Goal: Use online tool/utility: Utilize a website feature to perform a specific function

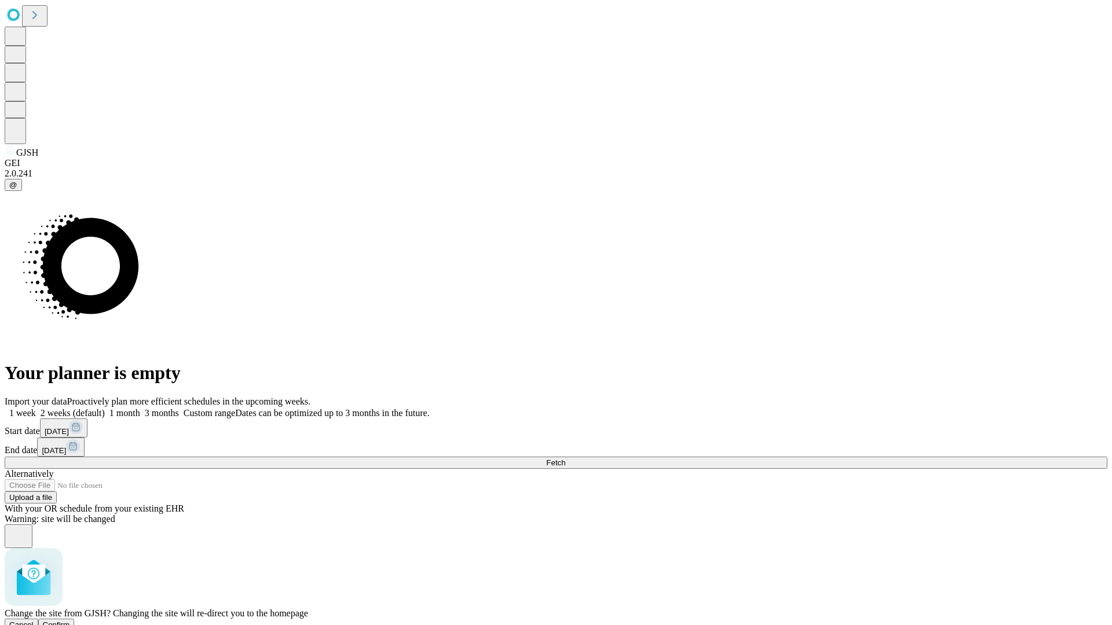
click at [70, 621] on span "Confirm" at bounding box center [56, 625] width 27 height 9
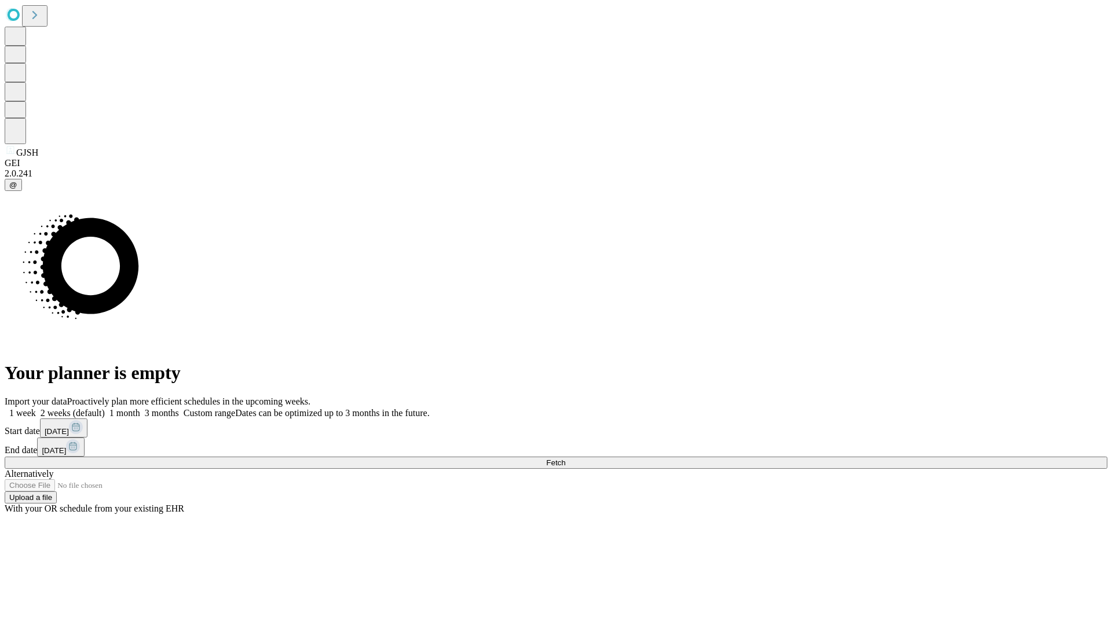
click at [36, 408] on label "1 week" at bounding box center [20, 413] width 31 height 10
click at [565, 459] on span "Fetch" at bounding box center [555, 463] width 19 height 9
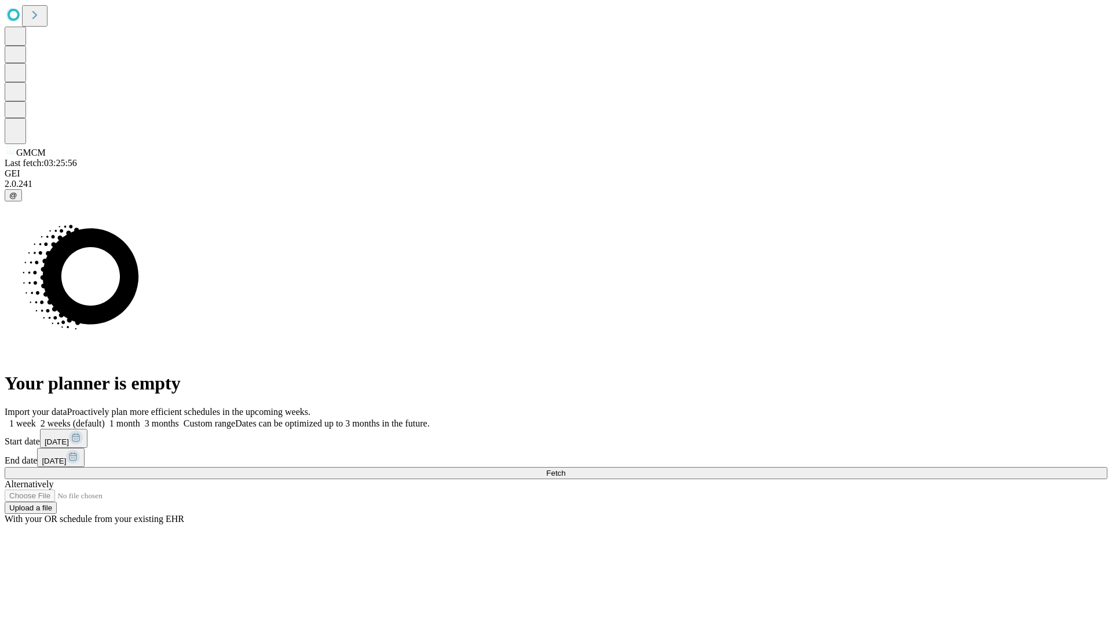
click at [36, 419] on label "1 week" at bounding box center [20, 424] width 31 height 10
click at [565, 469] on span "Fetch" at bounding box center [555, 473] width 19 height 9
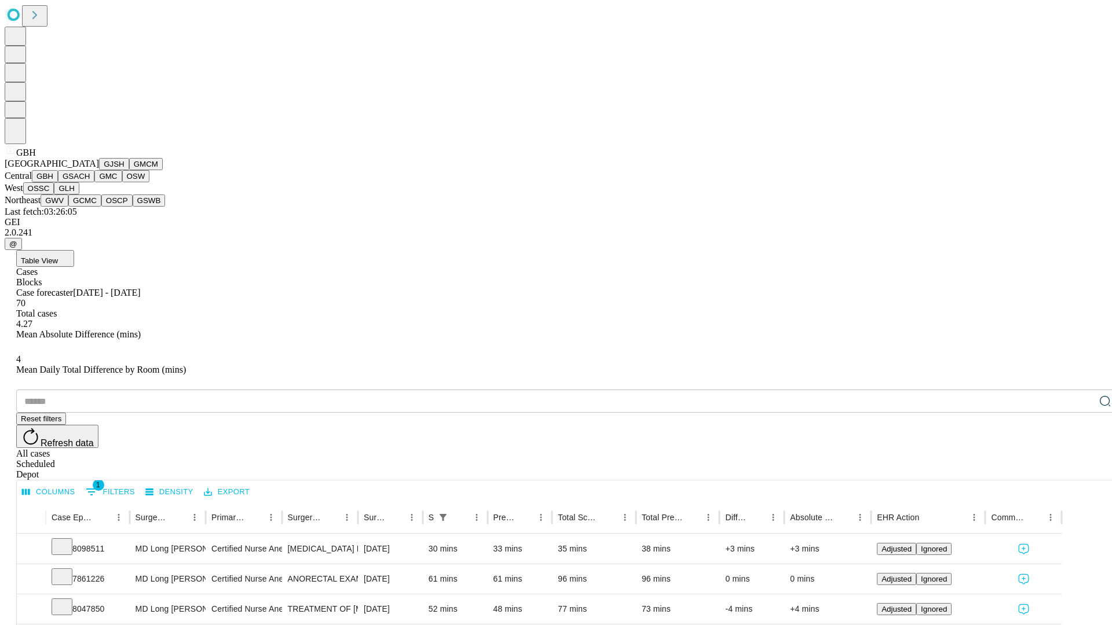
click at [90, 182] on button "GSACH" at bounding box center [76, 176] width 36 height 12
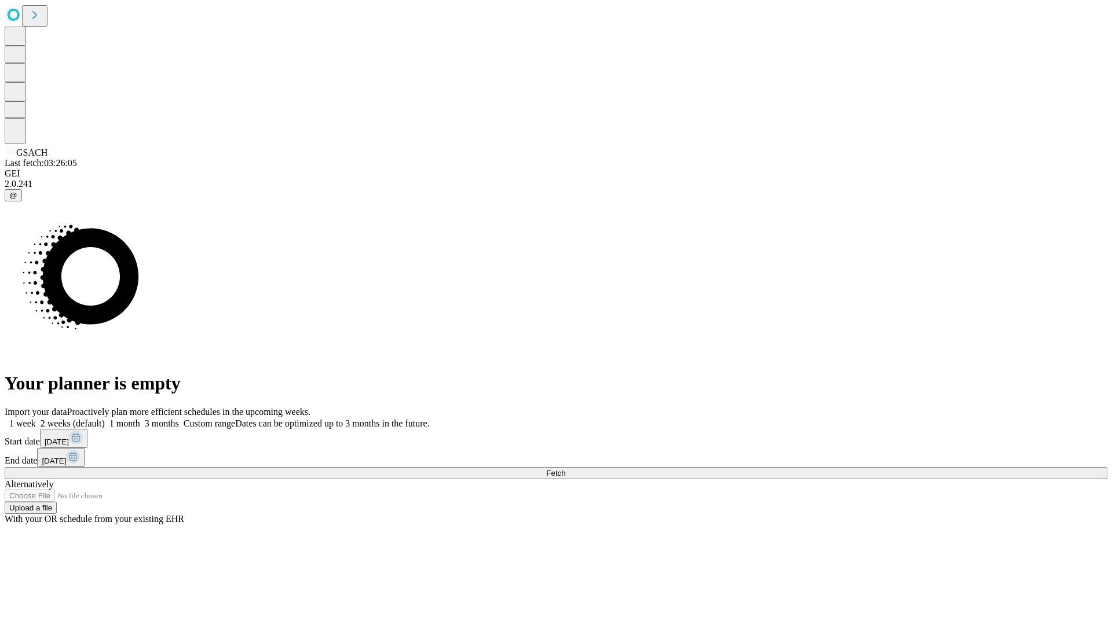
click at [36, 419] on label "1 week" at bounding box center [20, 424] width 31 height 10
click at [565, 469] on span "Fetch" at bounding box center [555, 473] width 19 height 9
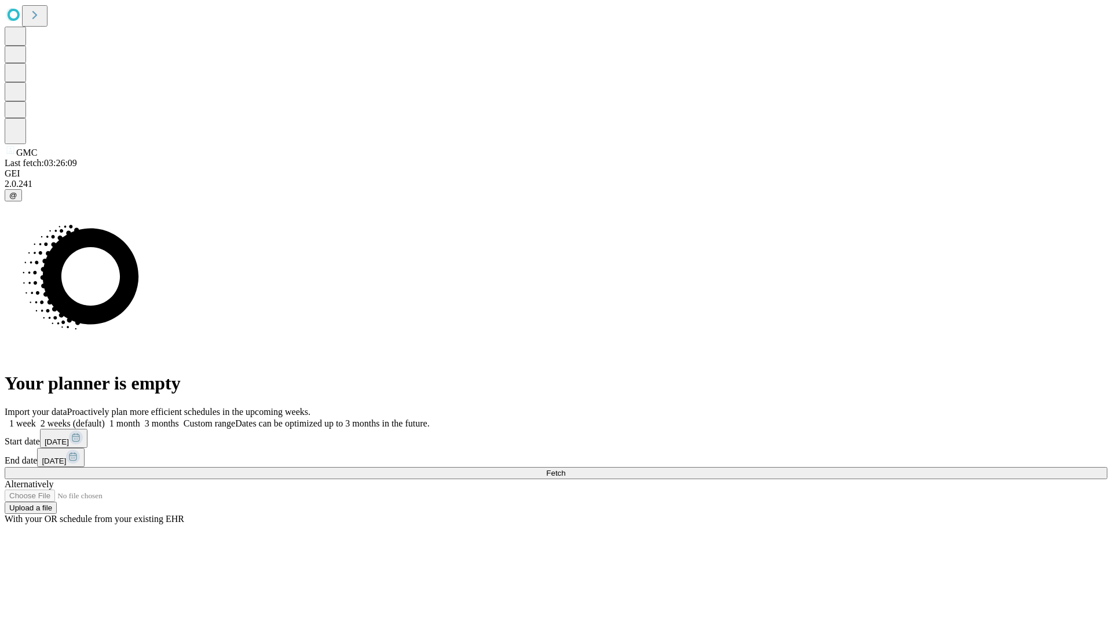
click at [36, 419] on label "1 week" at bounding box center [20, 424] width 31 height 10
click at [565, 469] on span "Fetch" at bounding box center [555, 473] width 19 height 9
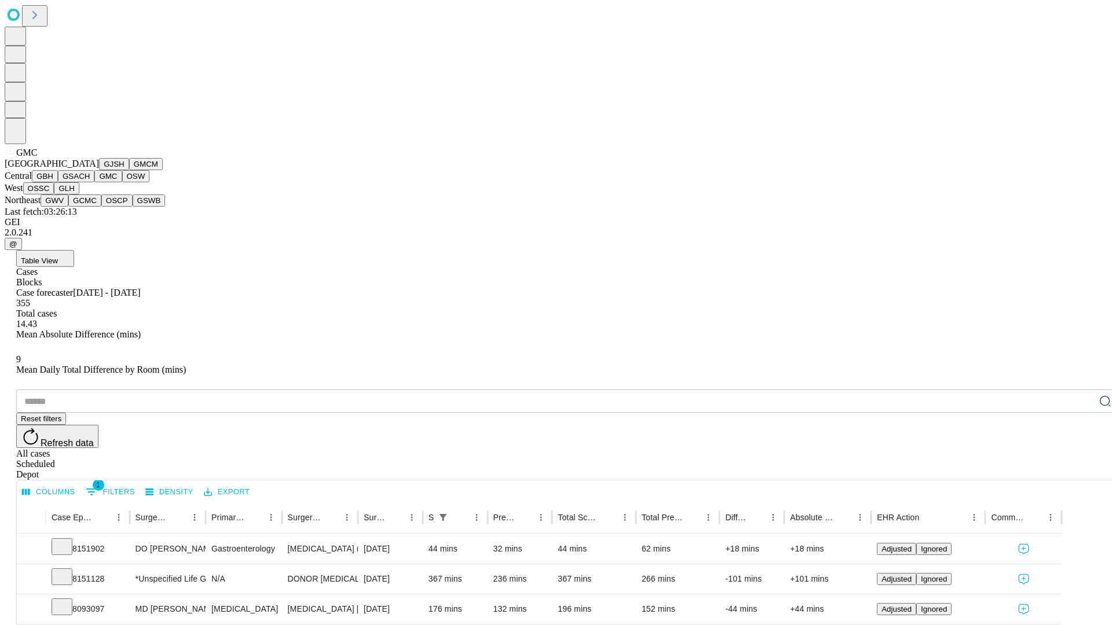
click at [122, 182] on button "OSW" at bounding box center [136, 176] width 28 height 12
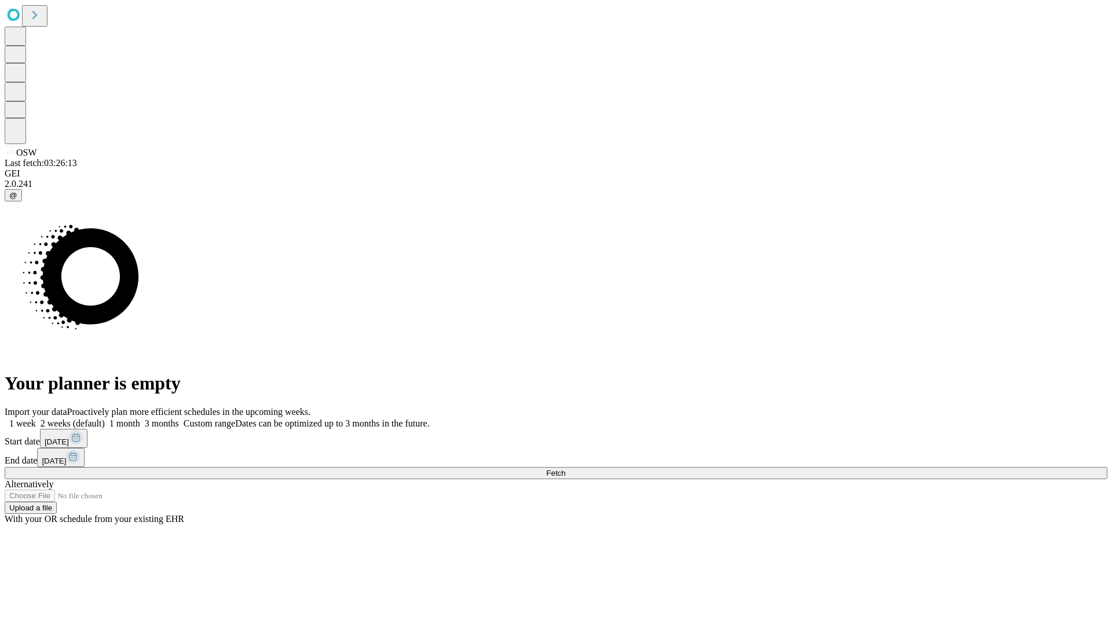
click at [36, 419] on label "1 week" at bounding box center [20, 424] width 31 height 10
click at [565, 469] on span "Fetch" at bounding box center [555, 473] width 19 height 9
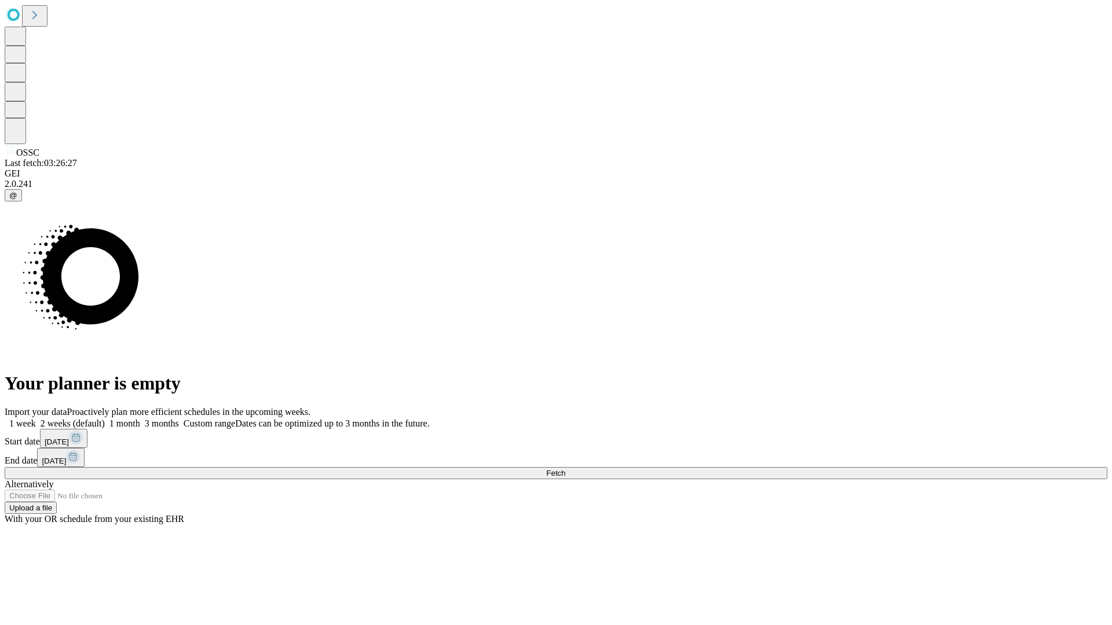
click at [36, 419] on label "1 week" at bounding box center [20, 424] width 31 height 10
click at [565, 469] on span "Fetch" at bounding box center [555, 473] width 19 height 9
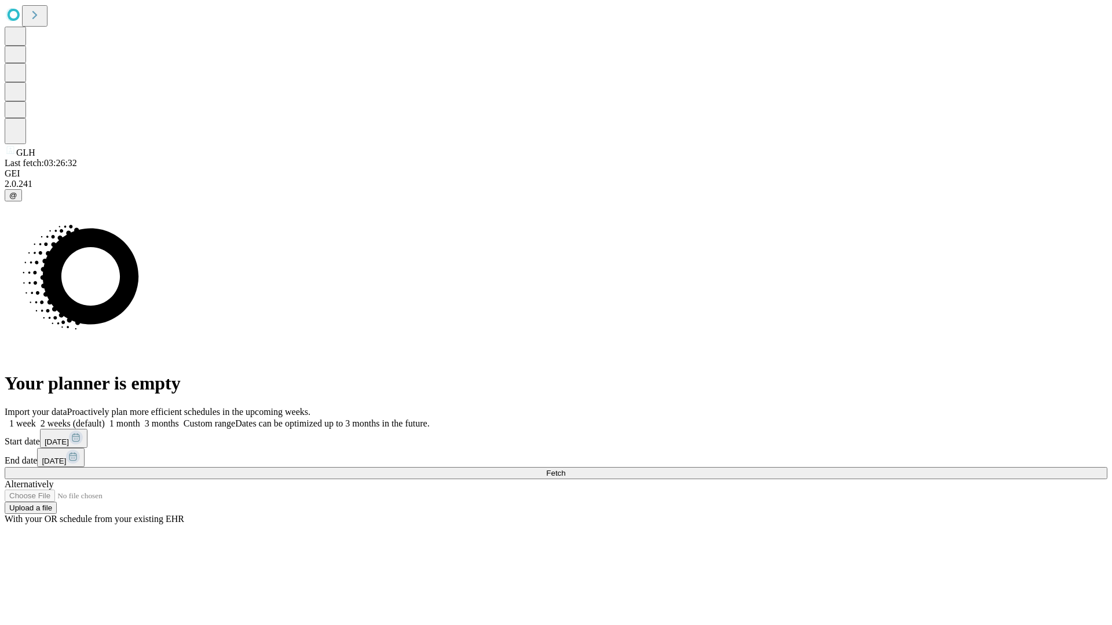
click at [36, 419] on label "1 week" at bounding box center [20, 424] width 31 height 10
click at [565, 469] on span "Fetch" at bounding box center [555, 473] width 19 height 9
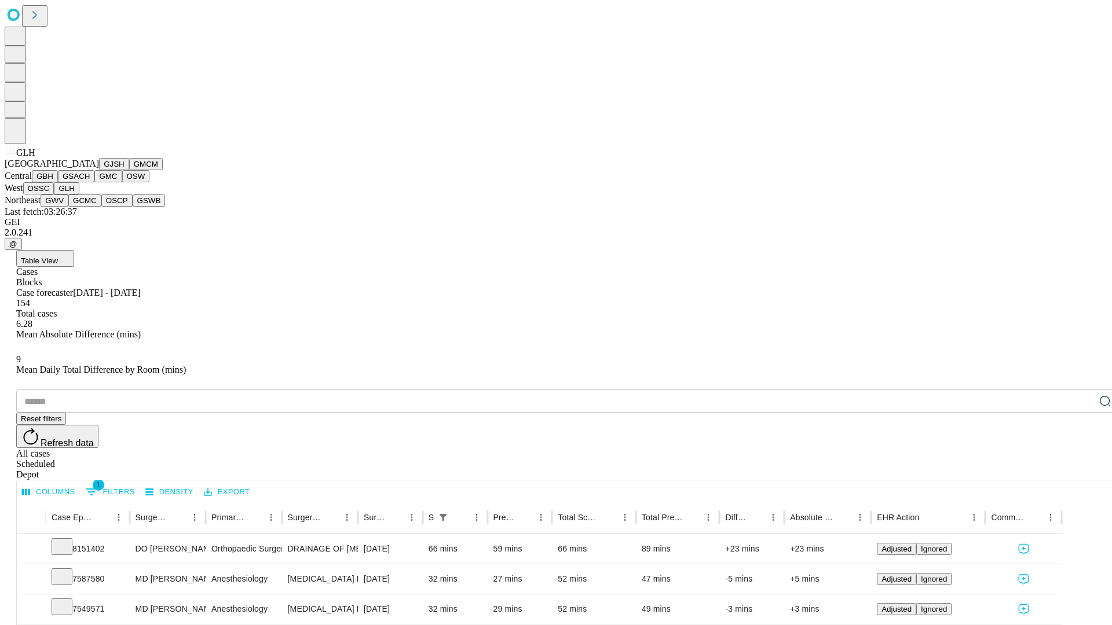
click at [68, 207] on button "GWV" at bounding box center [55, 201] width 28 height 12
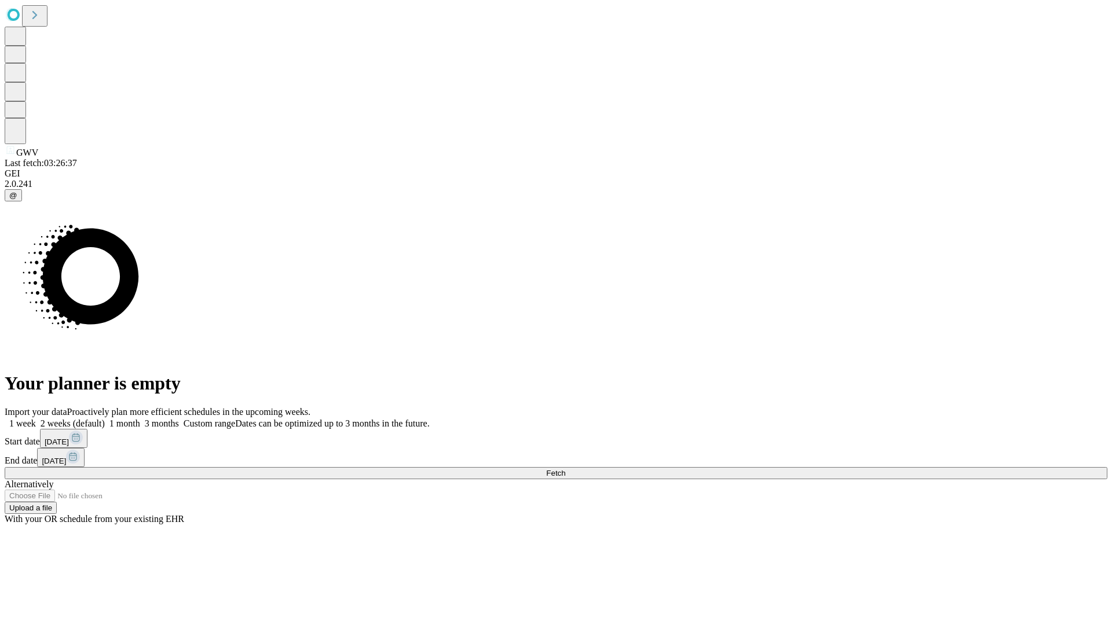
click at [36, 419] on label "1 week" at bounding box center [20, 424] width 31 height 10
click at [565, 469] on span "Fetch" at bounding box center [555, 473] width 19 height 9
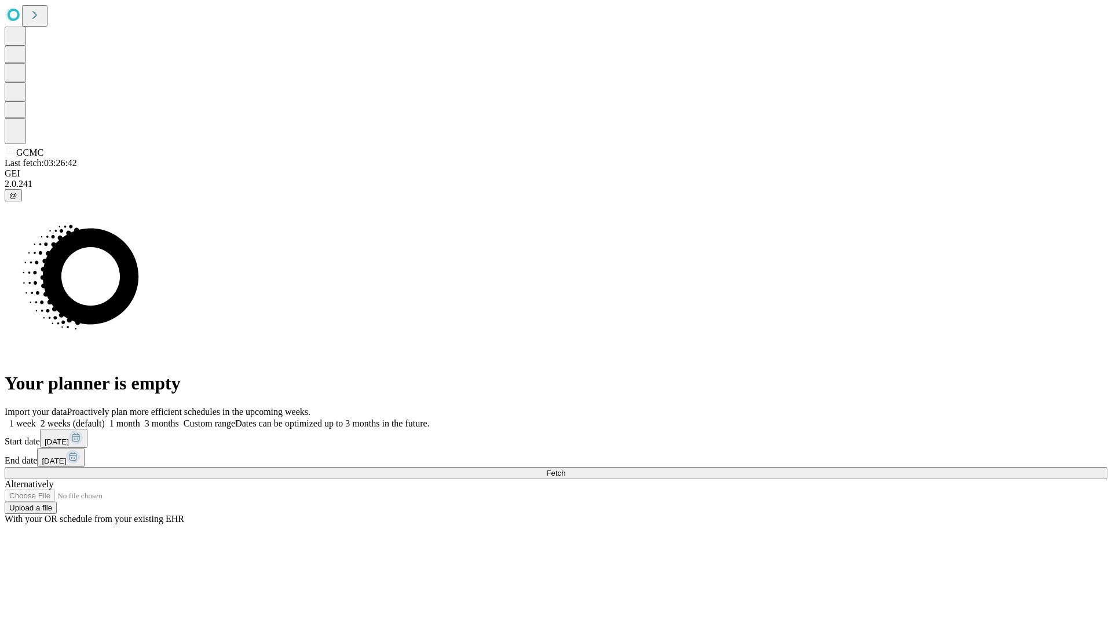
click at [565, 469] on span "Fetch" at bounding box center [555, 473] width 19 height 9
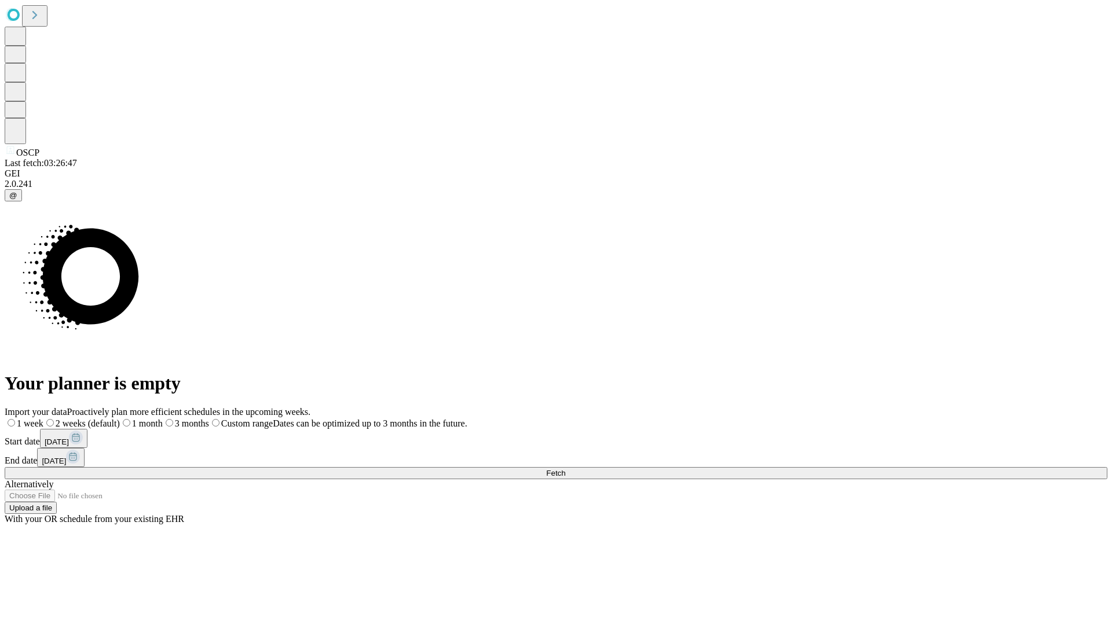
click at [565, 469] on span "Fetch" at bounding box center [555, 473] width 19 height 9
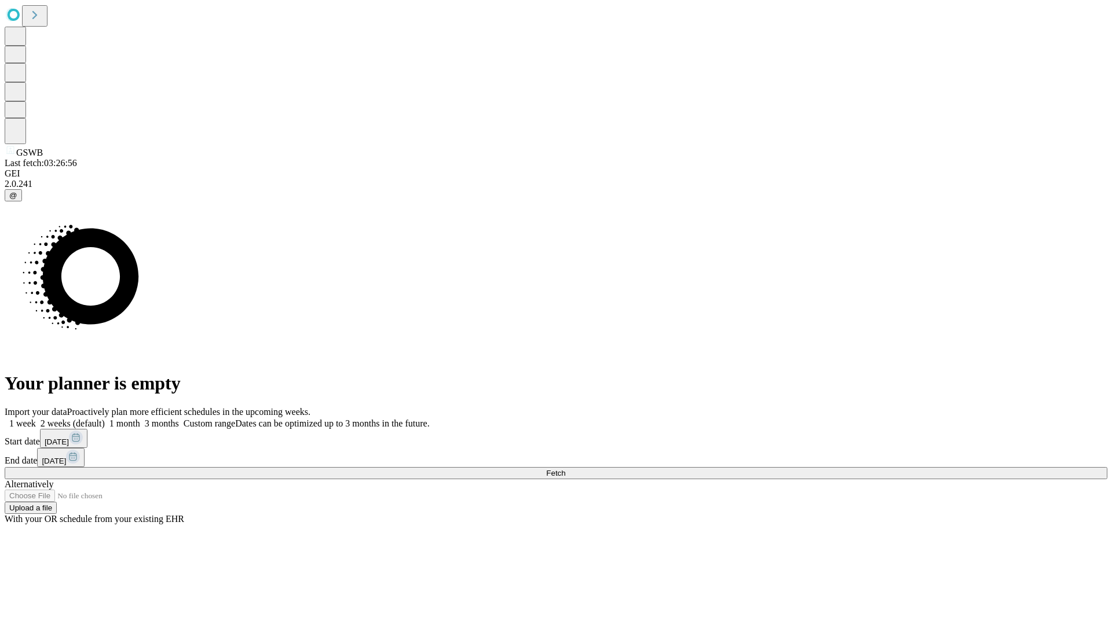
click at [36, 419] on label "1 week" at bounding box center [20, 424] width 31 height 10
click at [565, 469] on span "Fetch" at bounding box center [555, 473] width 19 height 9
